Goal: Subscribe to service/newsletter

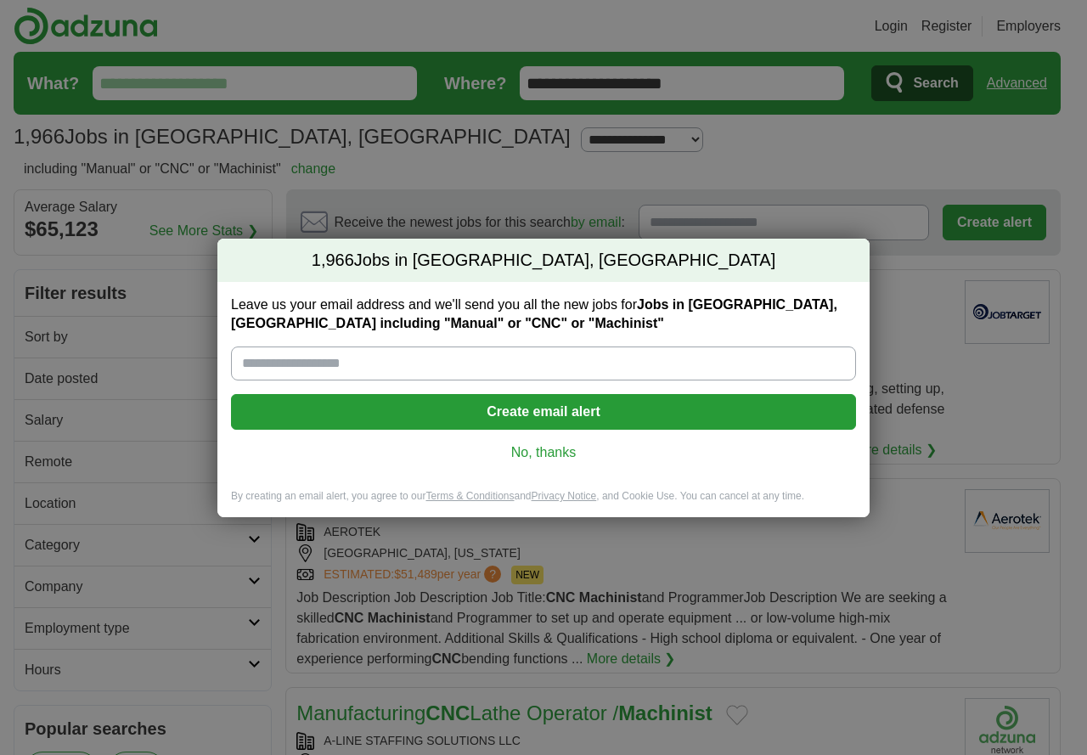
click at [685, 256] on h2 "1,966 Jobs in Sterling Heights, MI" at bounding box center [543, 261] width 652 height 44
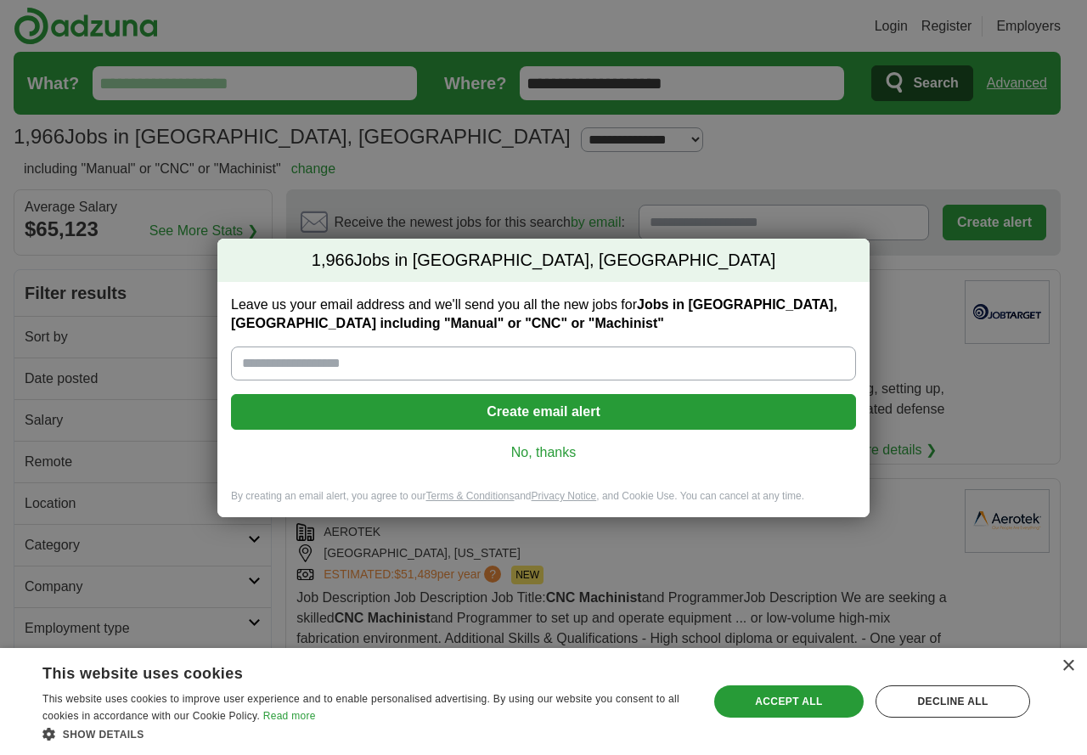
click at [394, 361] on input "Leave us your email address and we'll send you all the new jobs for Jobs in Ste…" at bounding box center [543, 363] width 625 height 34
type input "**********"
click at [509, 411] on button "Create email alert" at bounding box center [543, 412] width 625 height 36
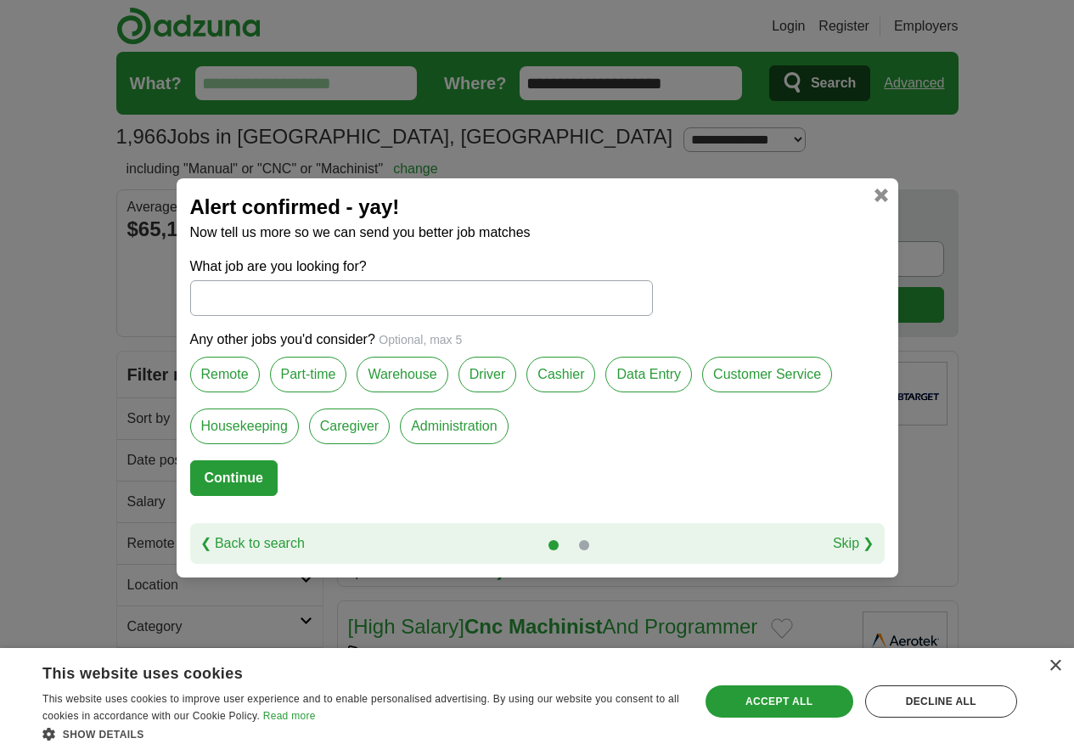
click at [879, 190] on link at bounding box center [882, 196] width 14 height 14
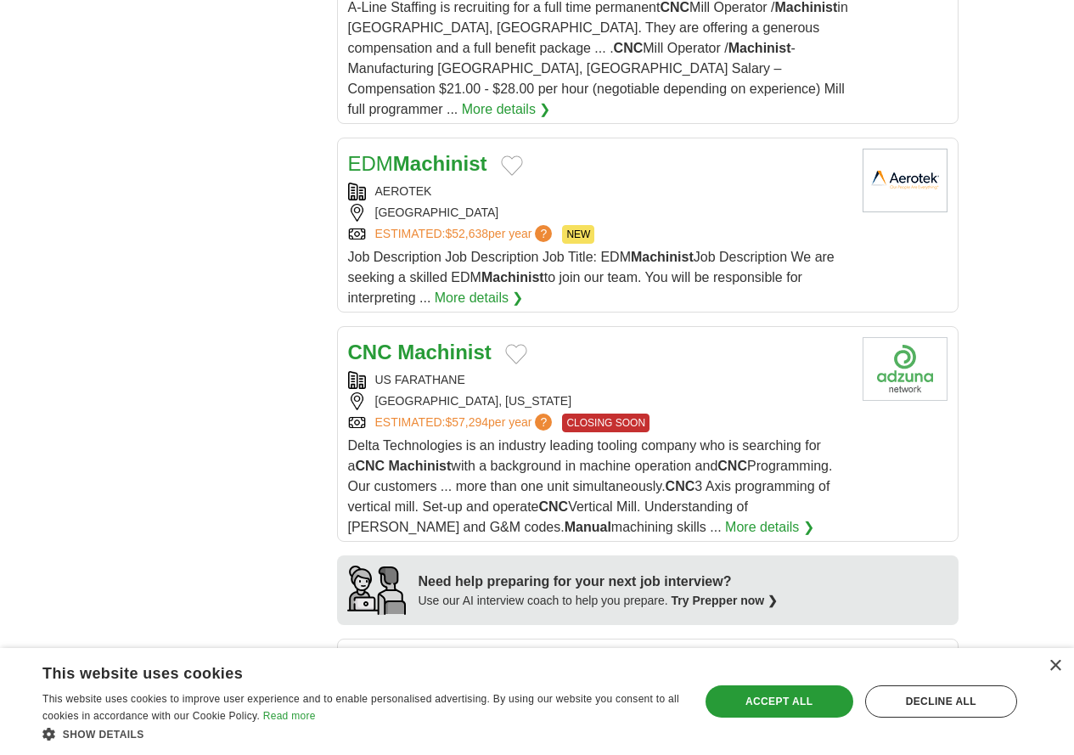
scroll to position [1274, 0]
